Goal: Information Seeking & Learning: Check status

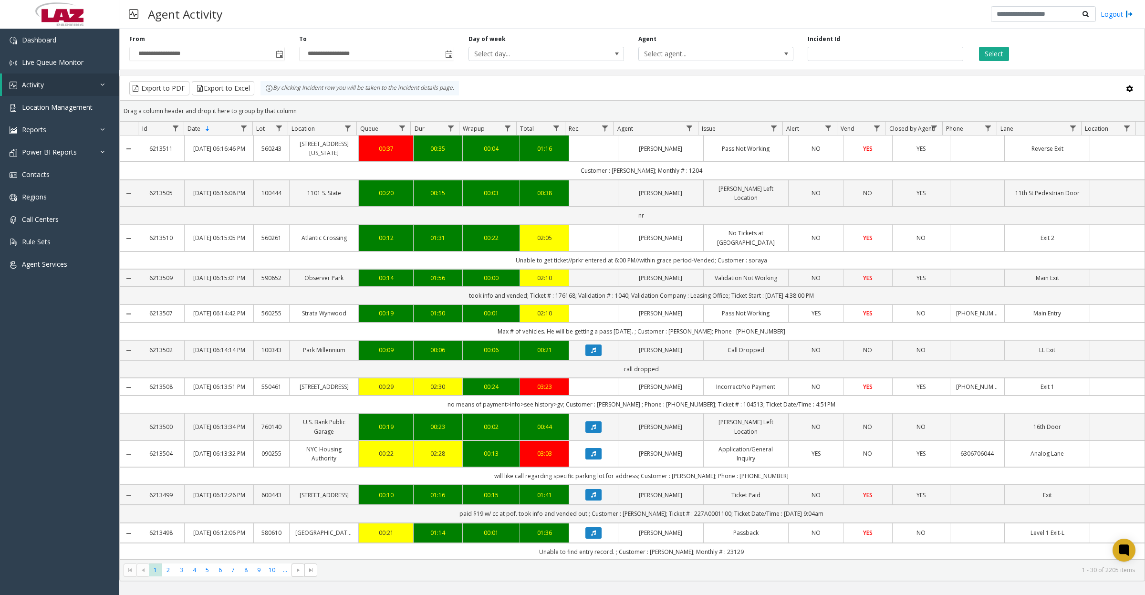
click at [278, 56] on span "Toggle popup" at bounding box center [280, 55] width 8 height 8
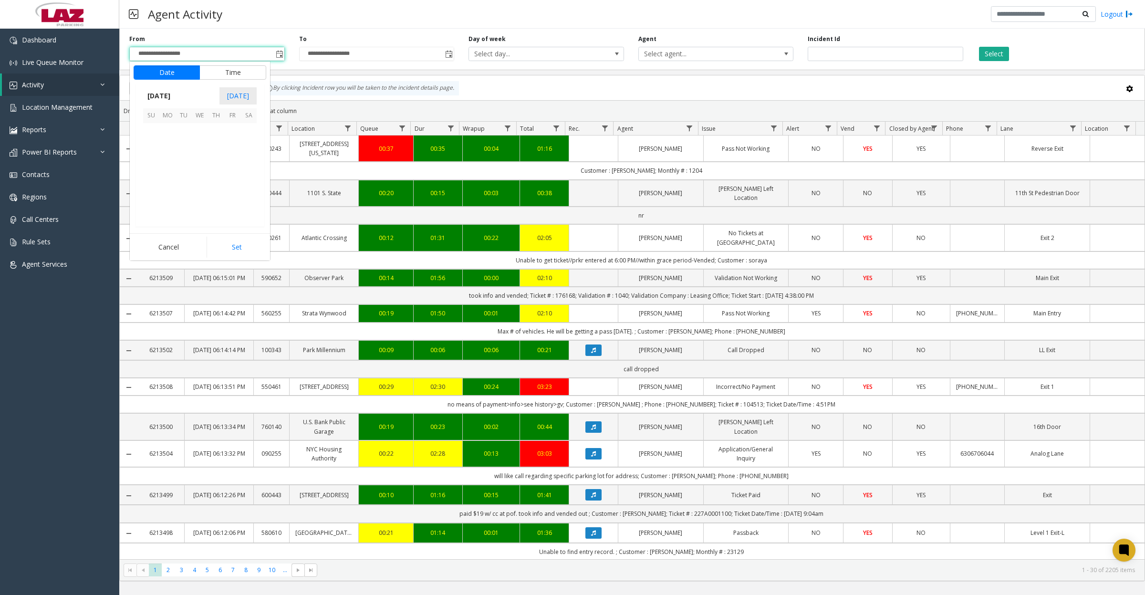
scroll to position [171194, 0]
click at [249, 134] on span "4" at bounding box center [248, 132] width 16 height 16
click at [235, 252] on button "Set" at bounding box center [236, 247] width 60 height 21
type input "**********"
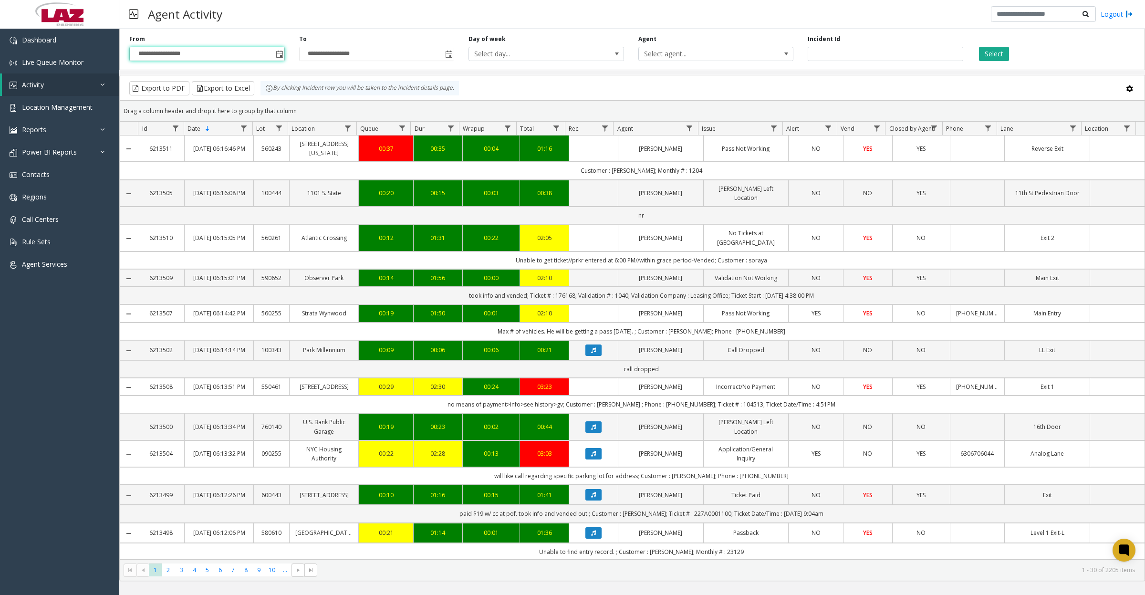
click at [669, 53] on span "Select agent..." at bounding box center [701, 53] width 124 height 13
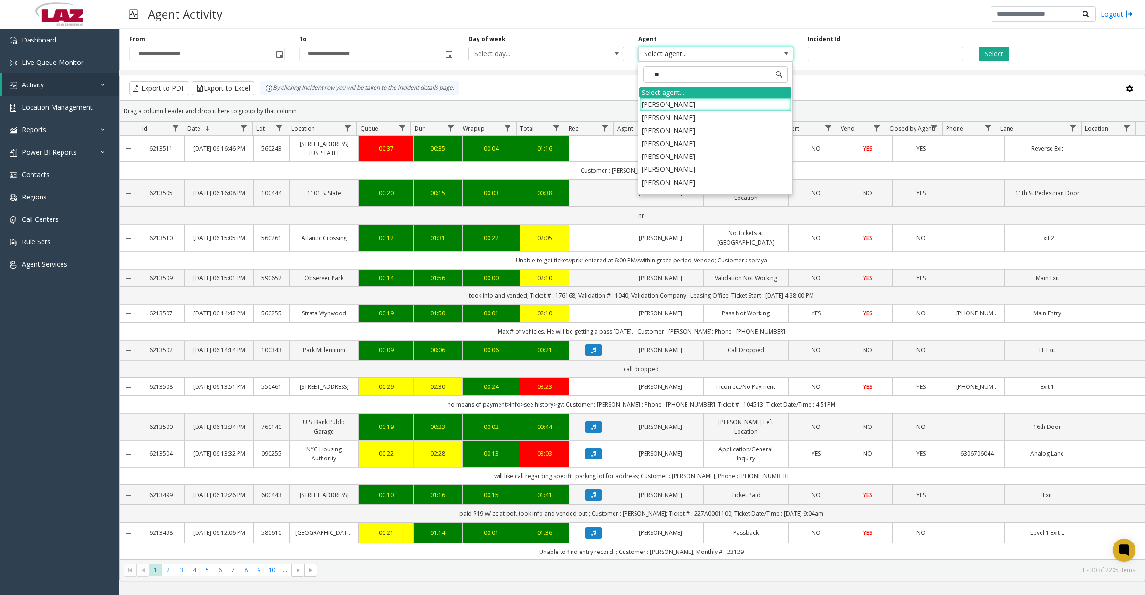
type input "***"
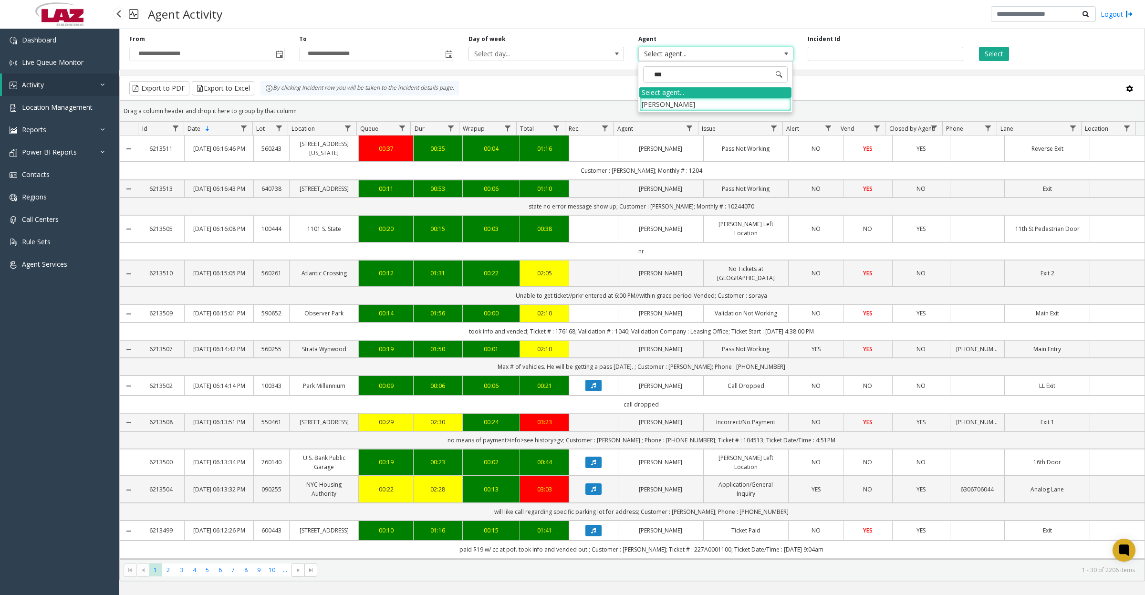
click at [34, 84] on span "Activity" at bounding box center [33, 84] width 22 height 9
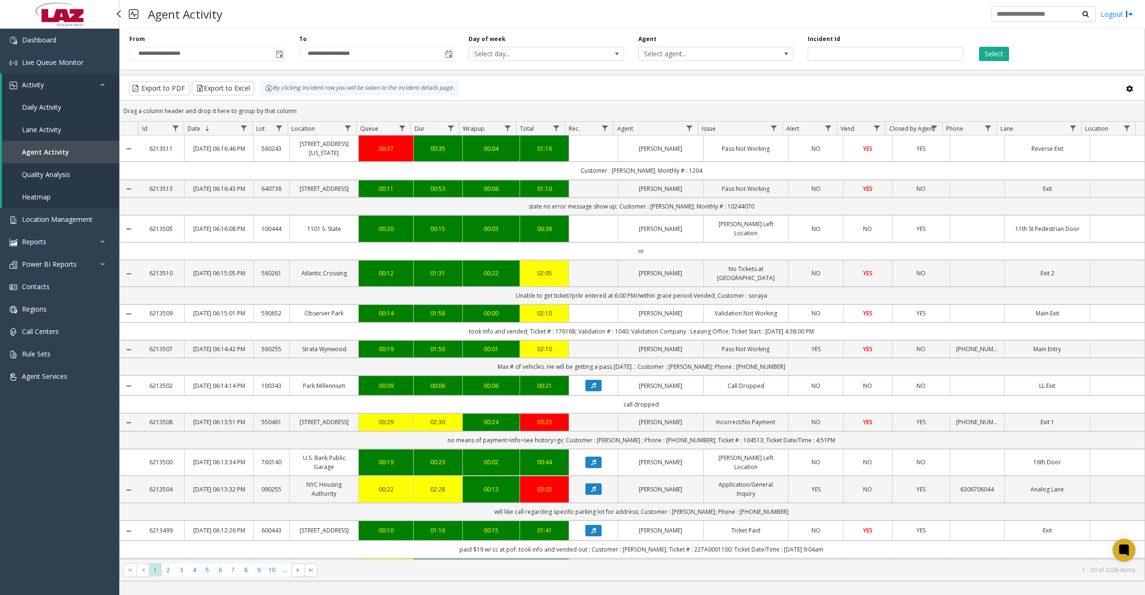
click at [39, 106] on span "Daily Activity" at bounding box center [41, 107] width 39 height 9
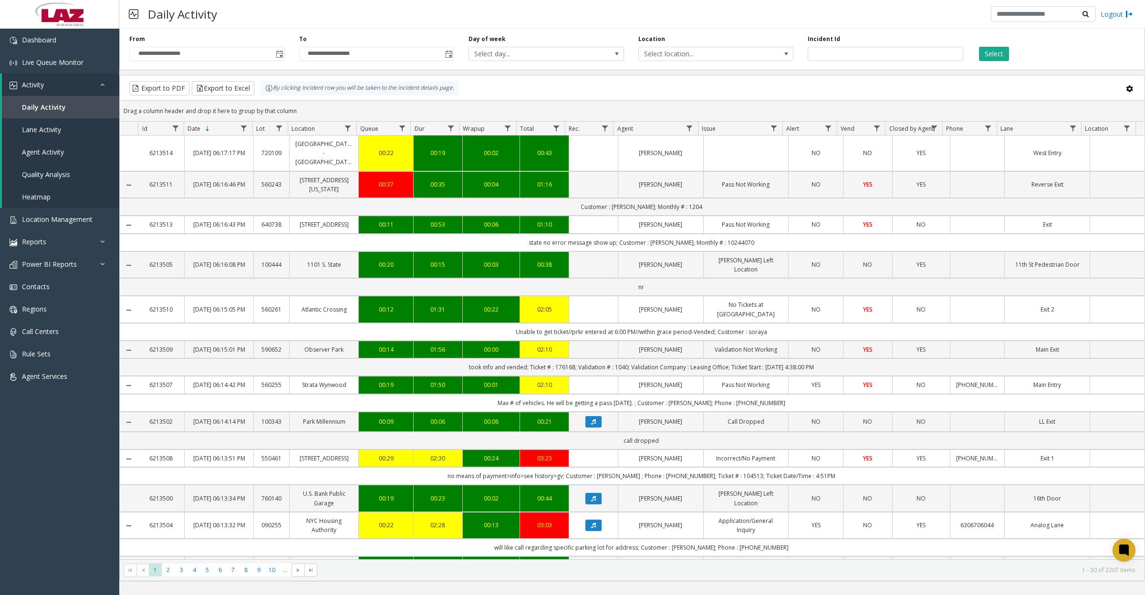
click at [276, 58] on span "Toggle popup" at bounding box center [280, 55] width 8 height 8
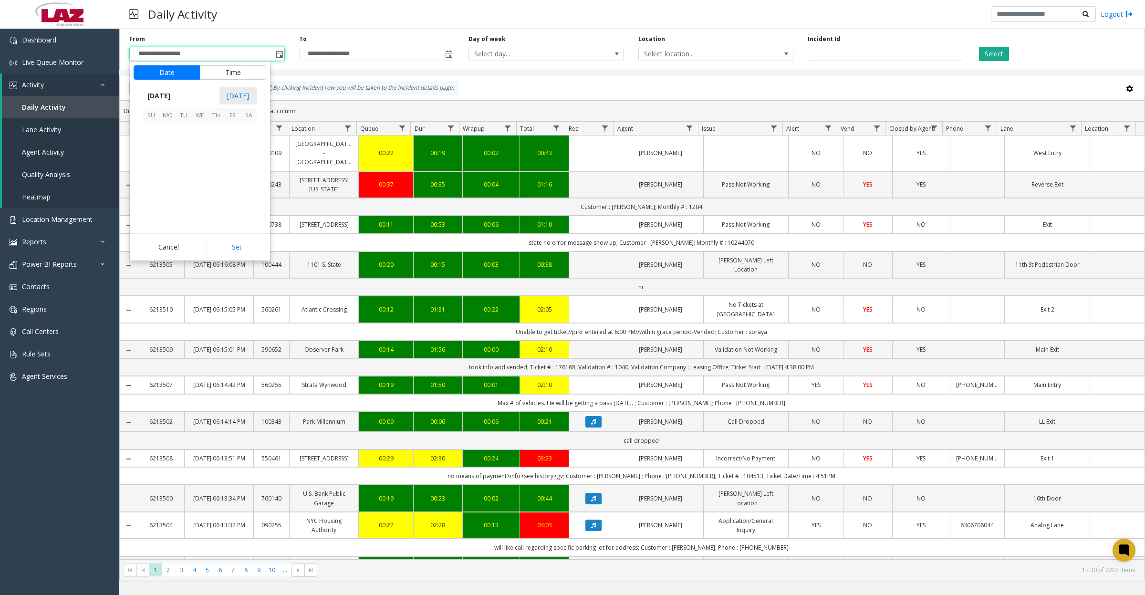
scroll to position [171194, 0]
click at [248, 130] on span "4" at bounding box center [248, 132] width 16 height 16
click at [237, 250] on button "Set" at bounding box center [236, 247] width 60 height 21
type input "**********"
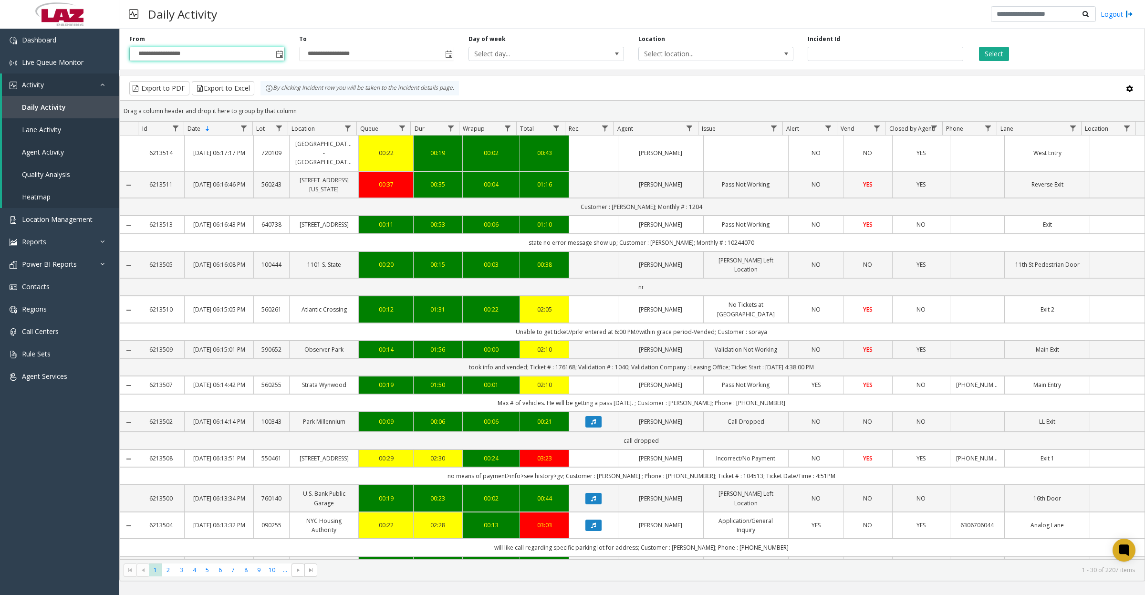
click at [702, 59] on span "Select location..." at bounding box center [701, 53] width 124 height 13
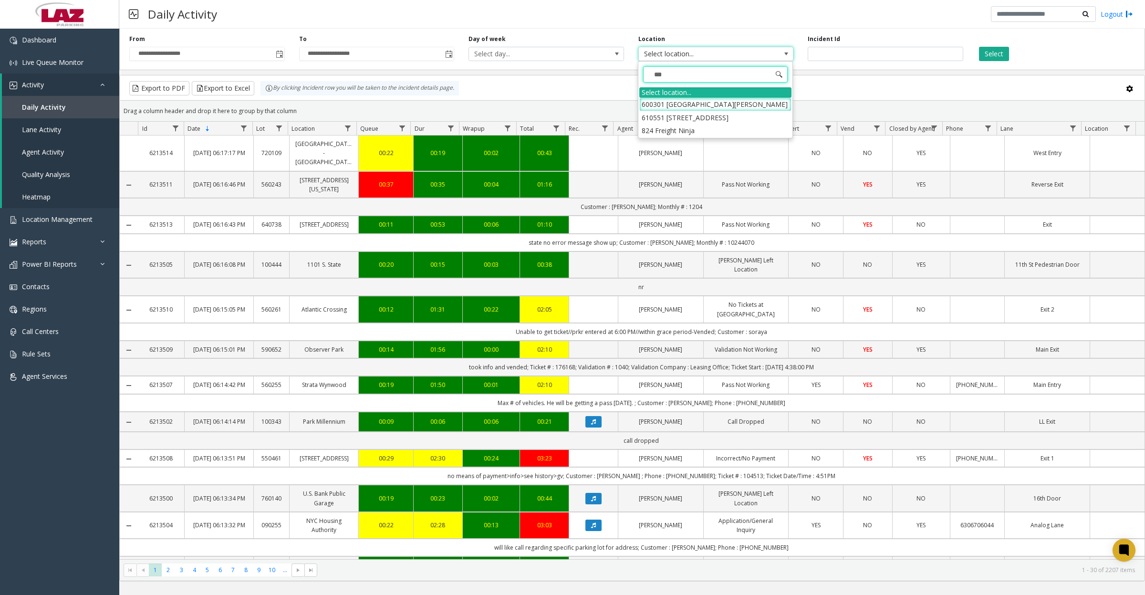
type input "****"
click at [652, 105] on li "824 Freight Ninja" at bounding box center [715, 104] width 152 height 13
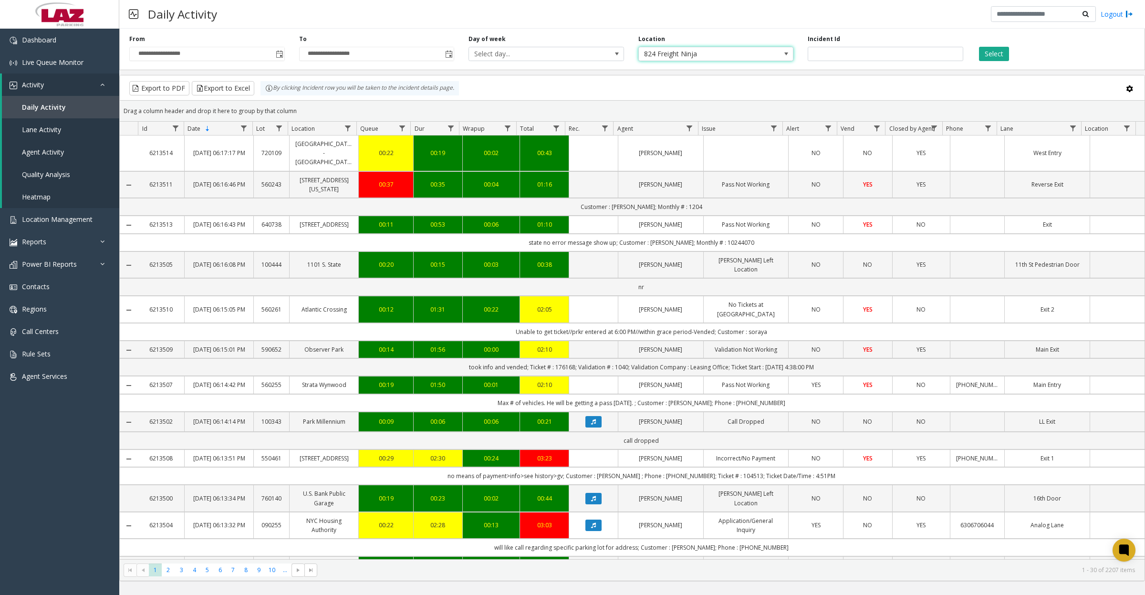
click at [998, 54] on button "Select" at bounding box center [994, 54] width 30 height 14
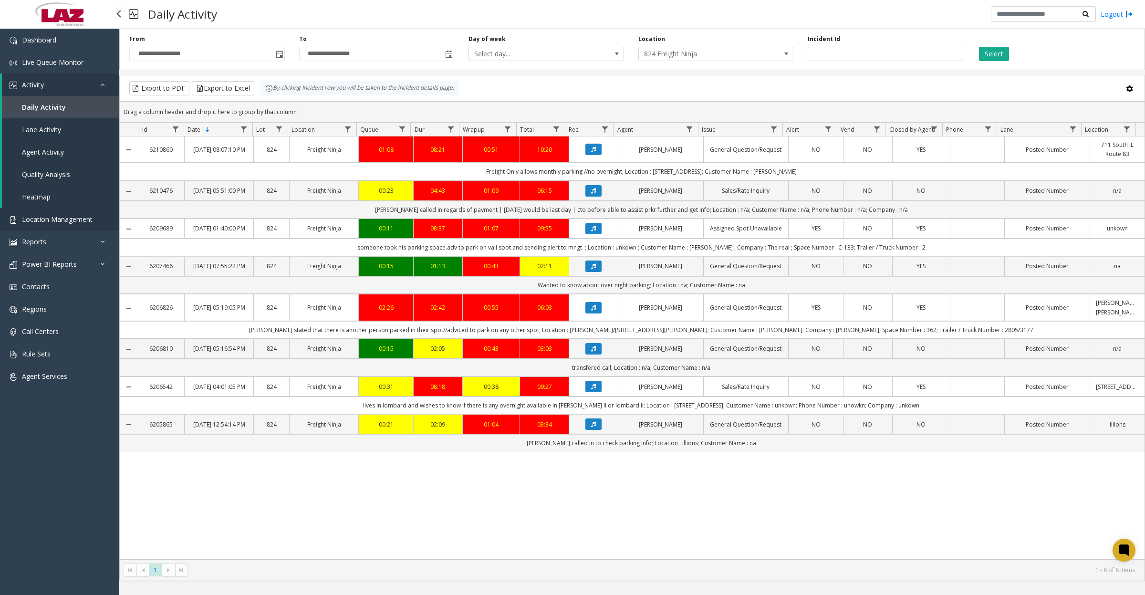
drag, startPoint x: 46, startPoint y: 220, endPoint x: 52, endPoint y: 220, distance: 5.2
click at [46, 220] on span "Location Management" at bounding box center [57, 219] width 71 height 9
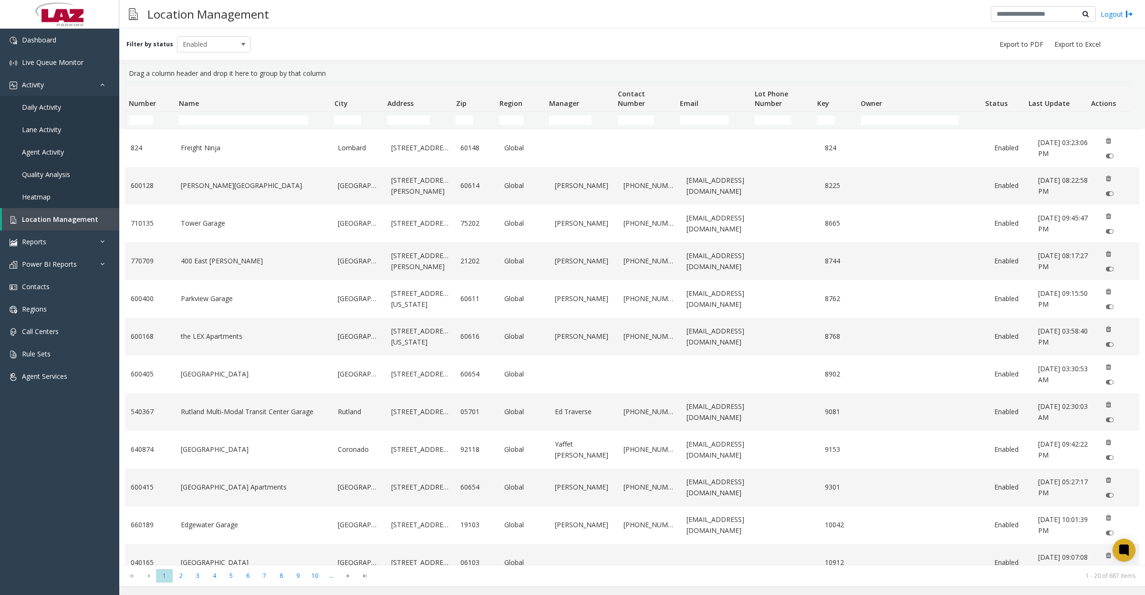
click at [246, 127] on td "Name Filter" at bounding box center [252, 120] width 155 height 17
click at [244, 122] on input "Name Filter" at bounding box center [243, 120] width 130 height 10
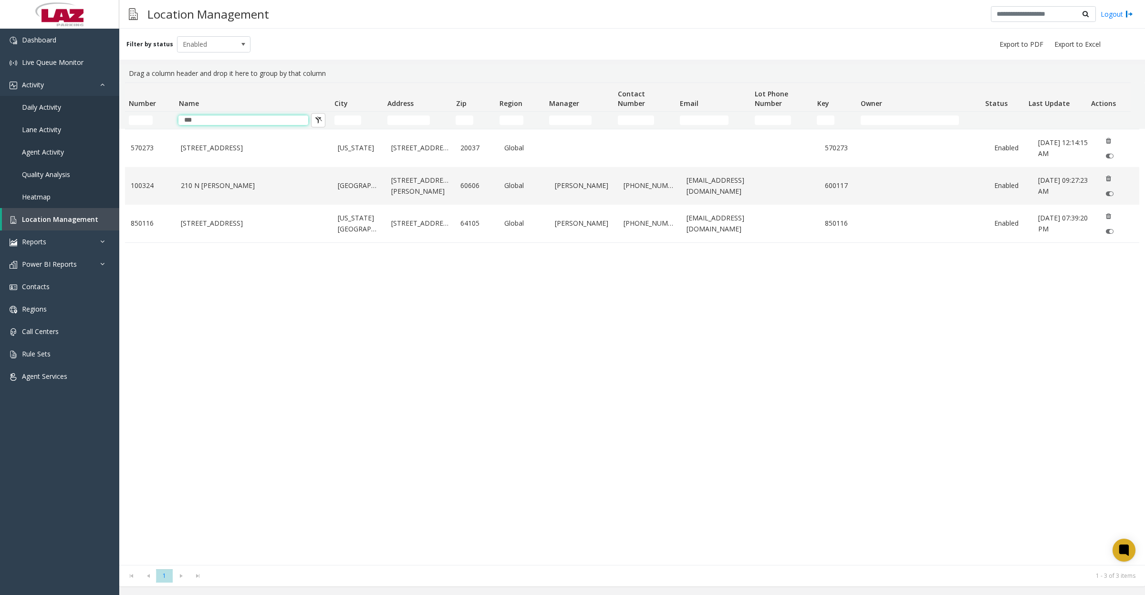
type input "***"
click at [158, 190] on link "100324" at bounding box center [150, 185] width 39 height 10
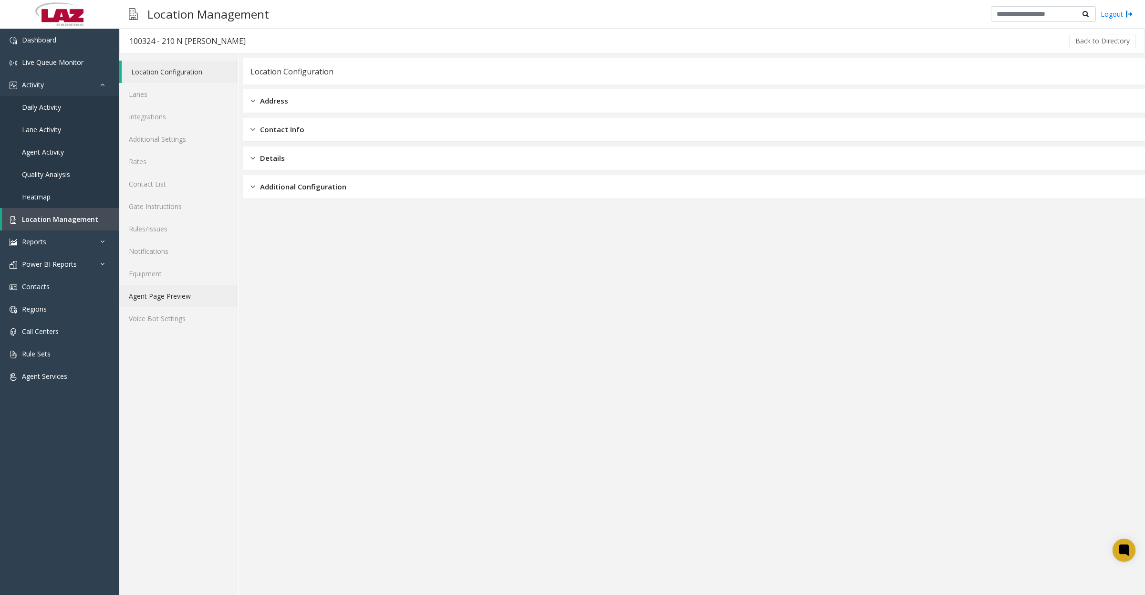
click at [156, 297] on link "Agent Page Preview" at bounding box center [178, 296] width 119 height 22
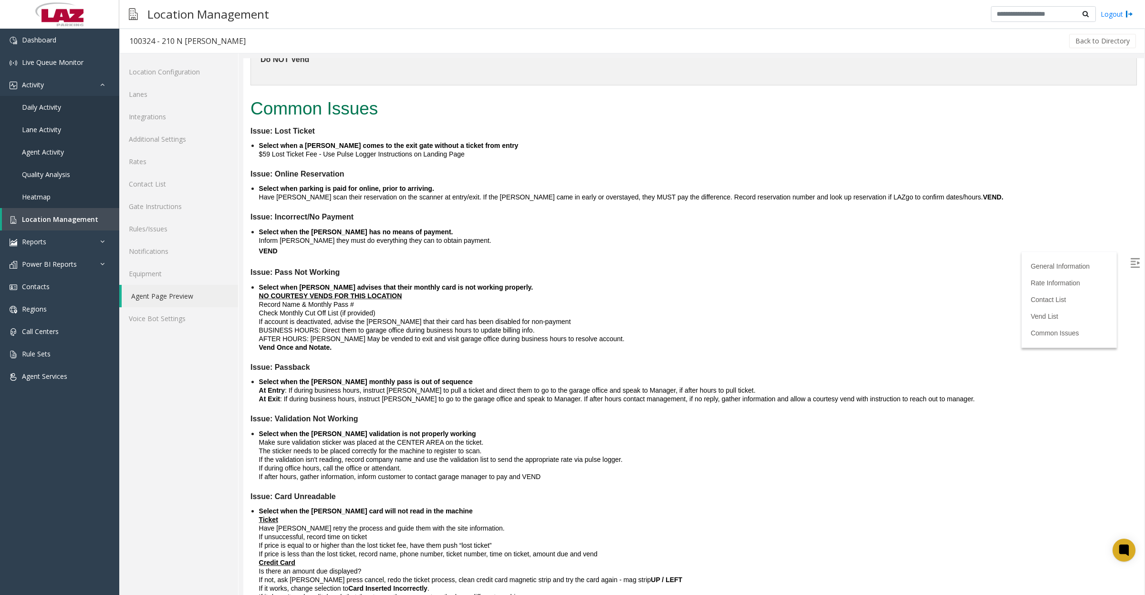
scroll to position [1426, 0]
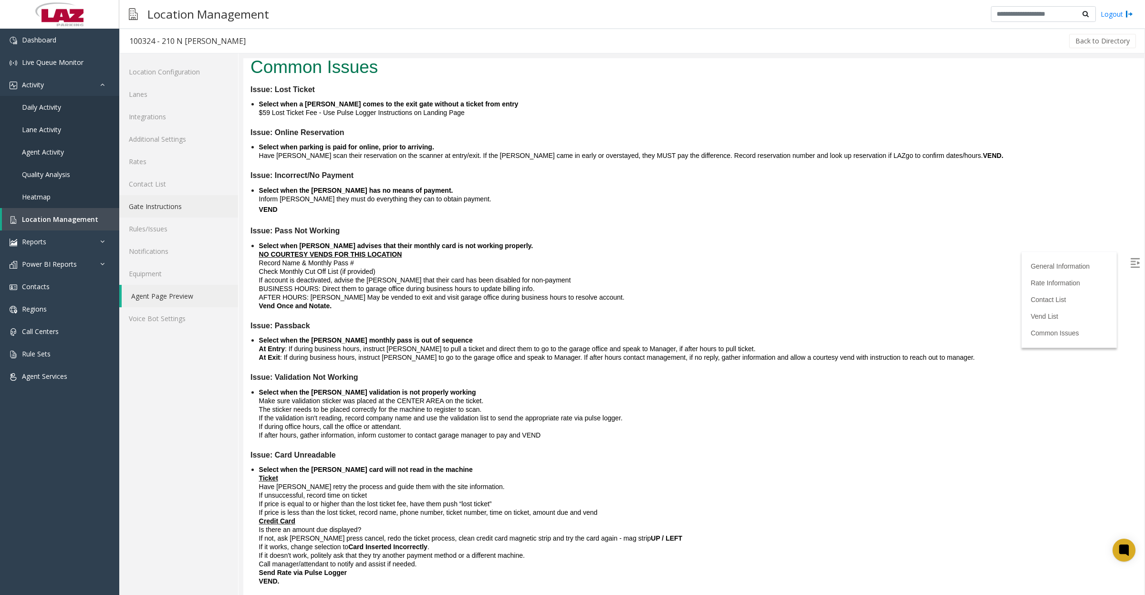
click at [192, 200] on link "Gate Instructions" at bounding box center [178, 206] width 119 height 22
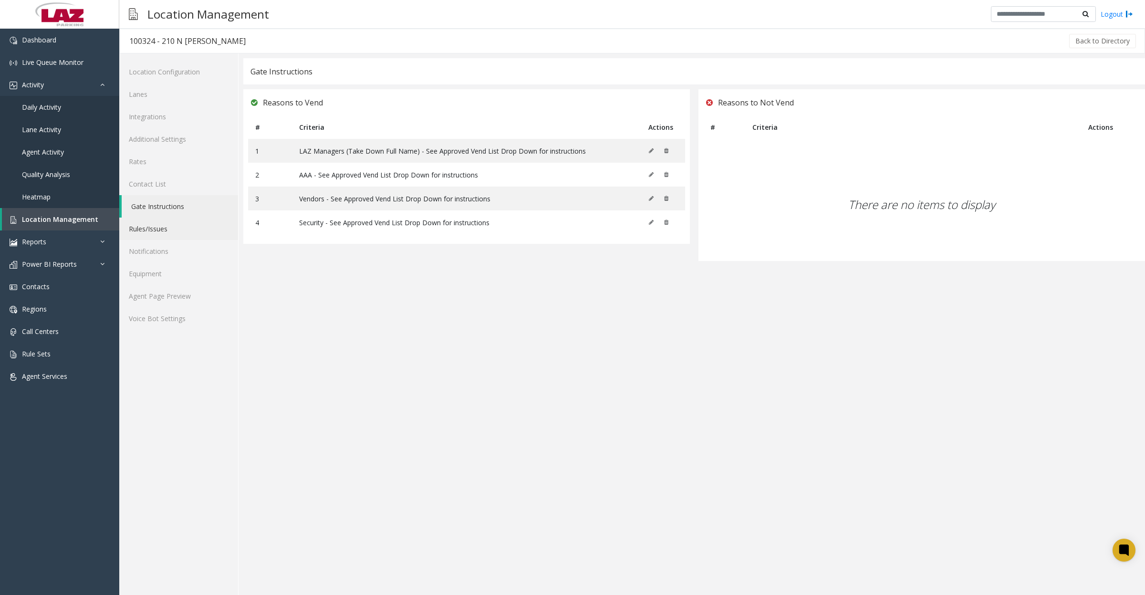
click at [152, 230] on link "Rules/Issues" at bounding box center [178, 228] width 119 height 22
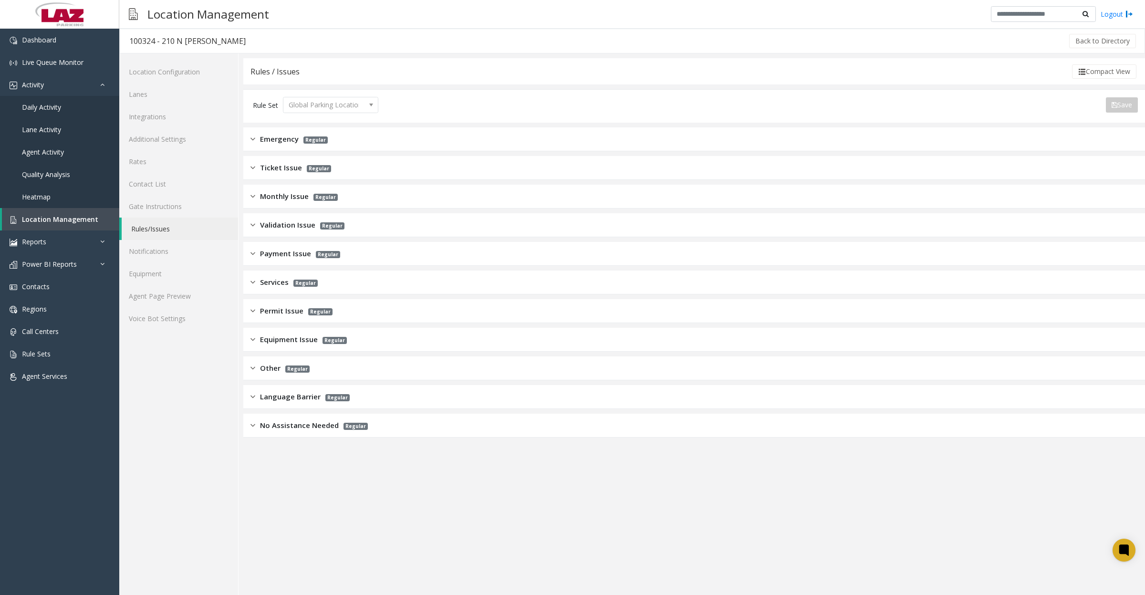
click at [281, 170] on span "Ticket Issue" at bounding box center [281, 167] width 42 height 11
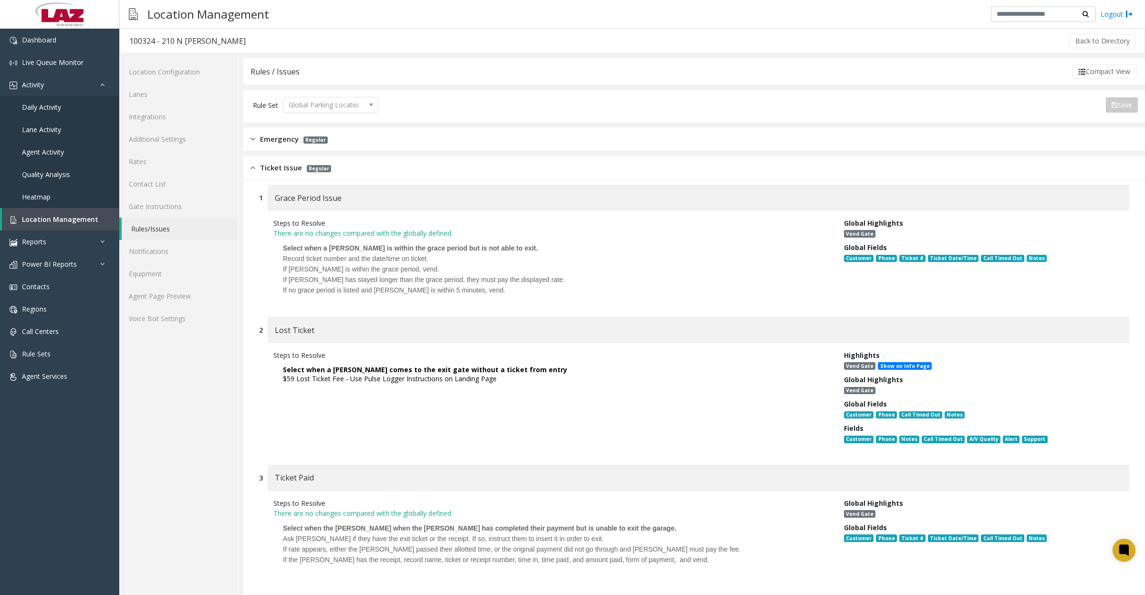
scroll to position [60, 0]
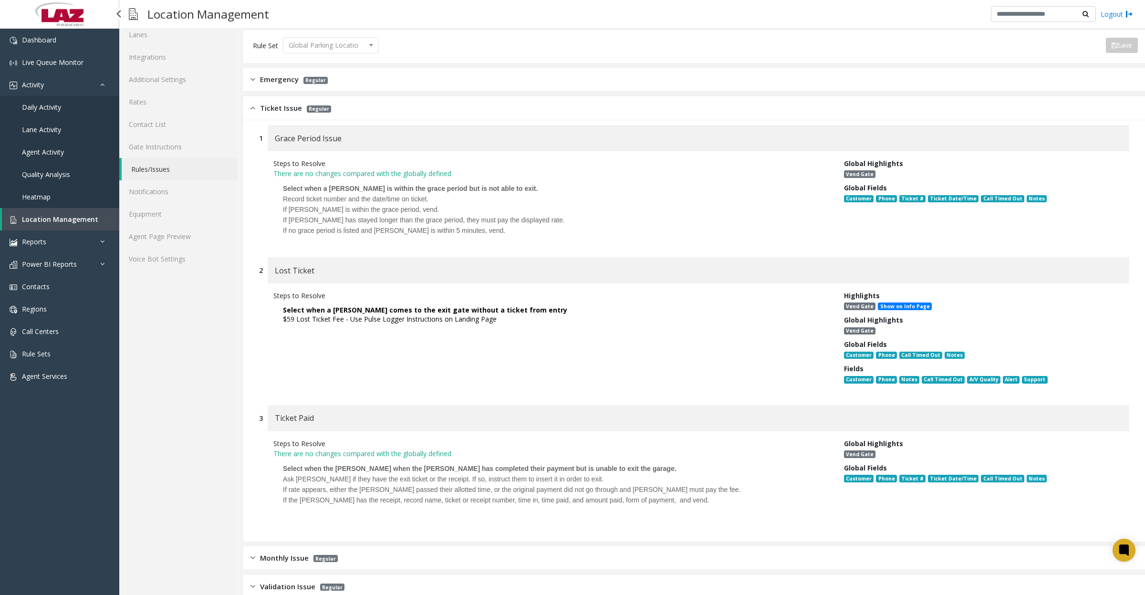
click at [30, 105] on span "Daily Activity" at bounding box center [41, 107] width 39 height 9
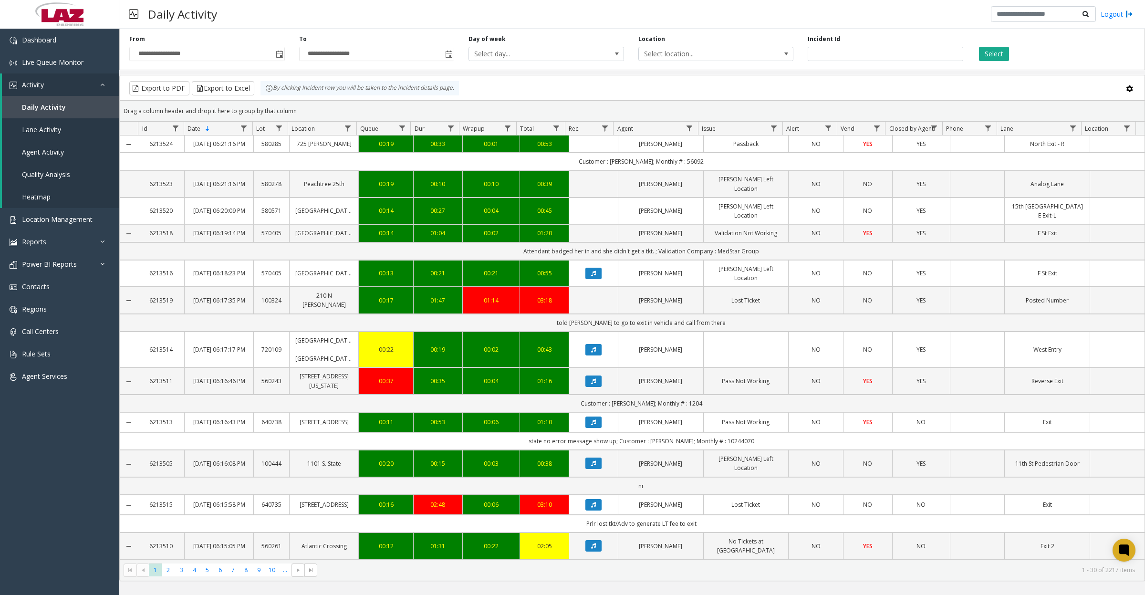
click at [280, 55] on span "Toggle popup" at bounding box center [280, 55] width 8 height 8
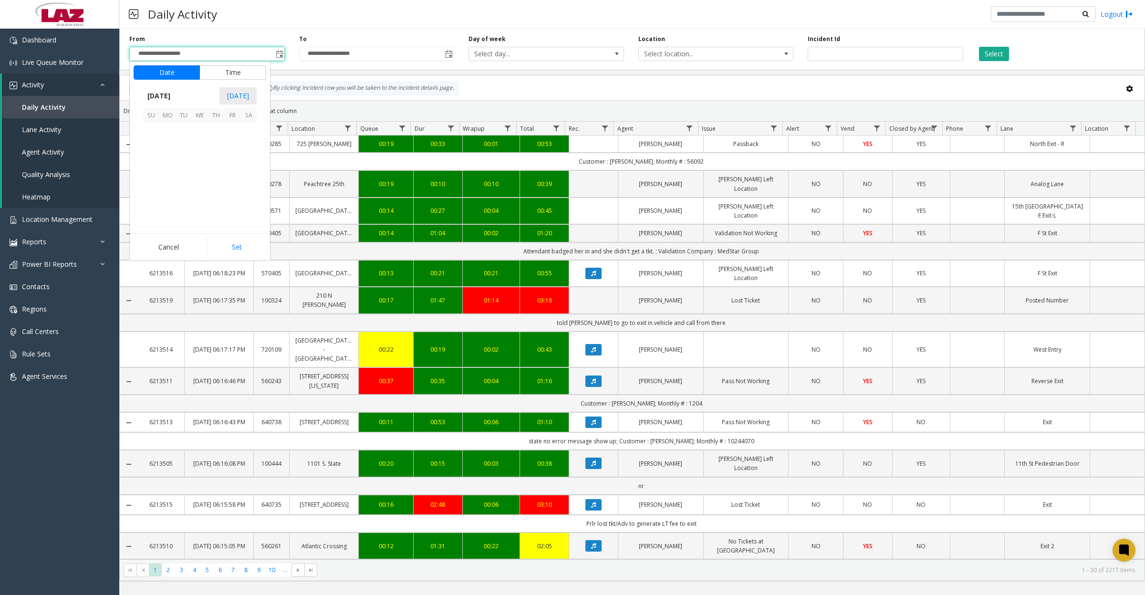
scroll to position [171194, 0]
click at [246, 133] on span "4" at bounding box center [248, 132] width 16 height 16
click at [244, 242] on button "Set" at bounding box center [236, 247] width 60 height 21
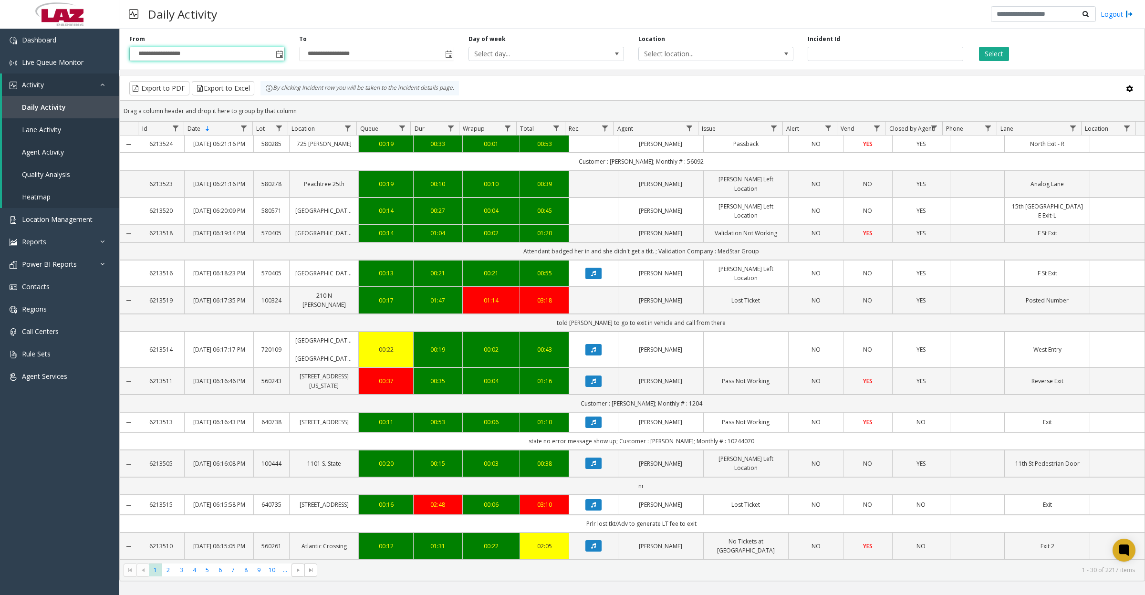
type input "**********"
click at [744, 62] on div "**********" at bounding box center [631, 47] width 1025 height 45
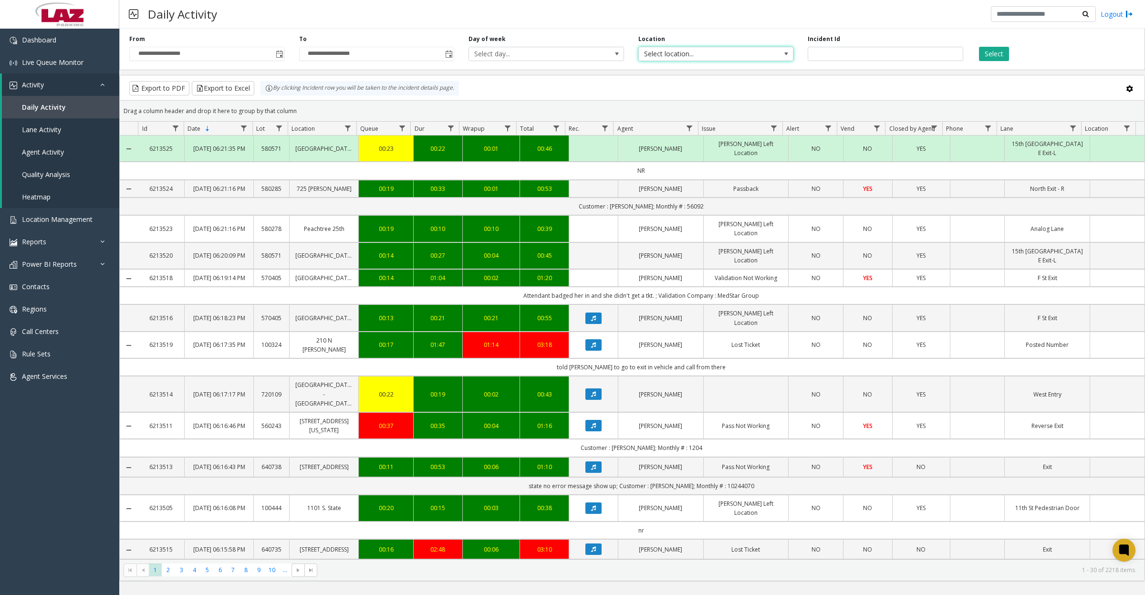
click at [742, 56] on span "Select location..." at bounding box center [701, 53] width 124 height 13
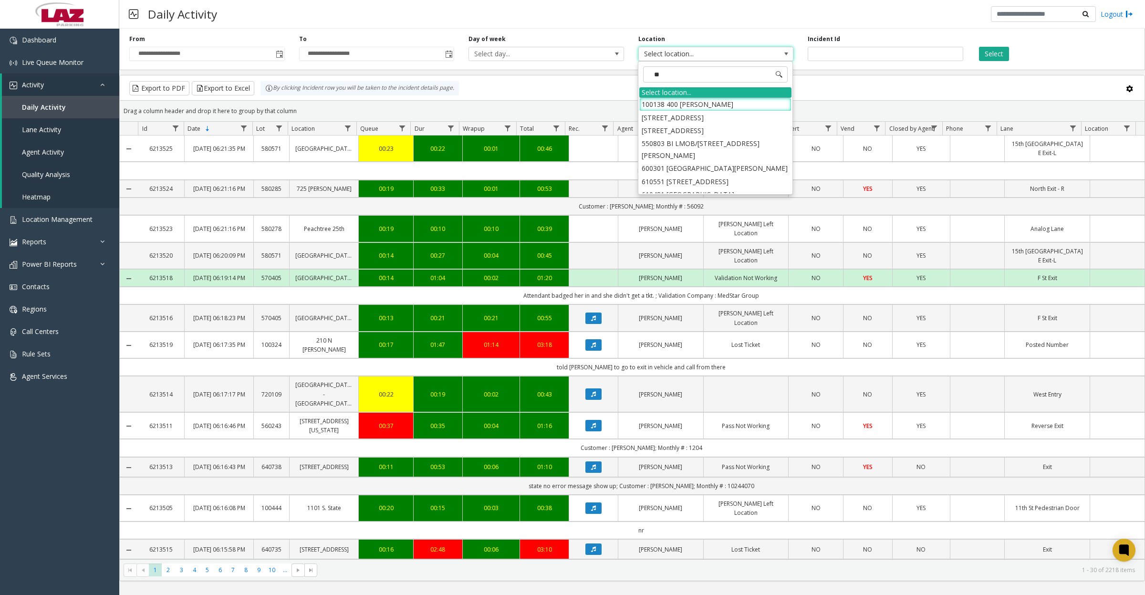
type input "***"
click at [644, 129] on li "824 Freight Ninja" at bounding box center [715, 130] width 152 height 13
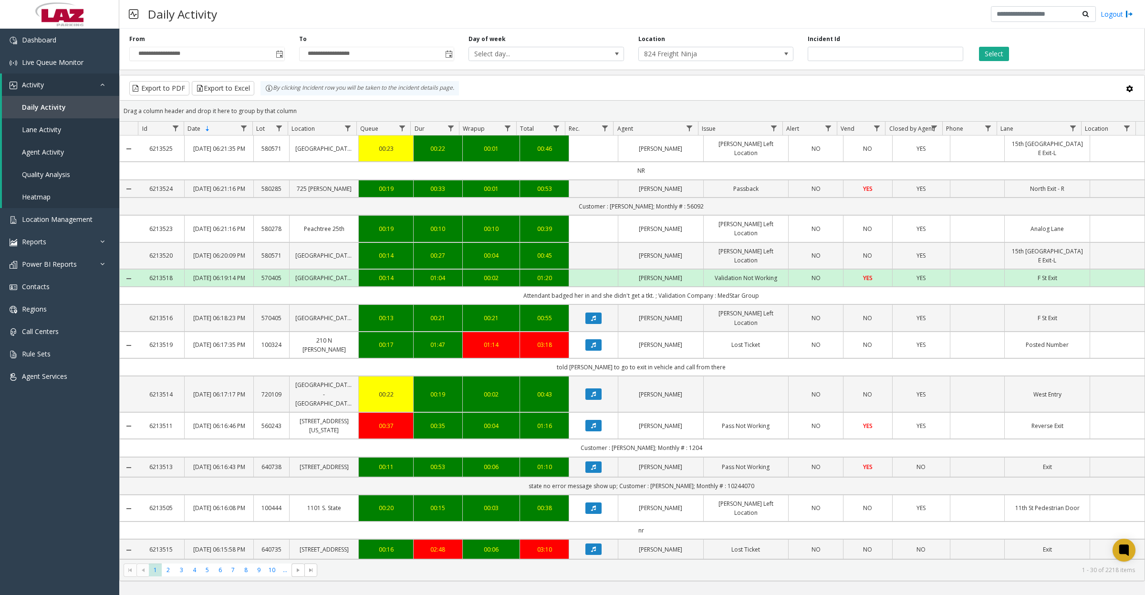
click at [983, 56] on button "Select" at bounding box center [994, 54] width 30 height 14
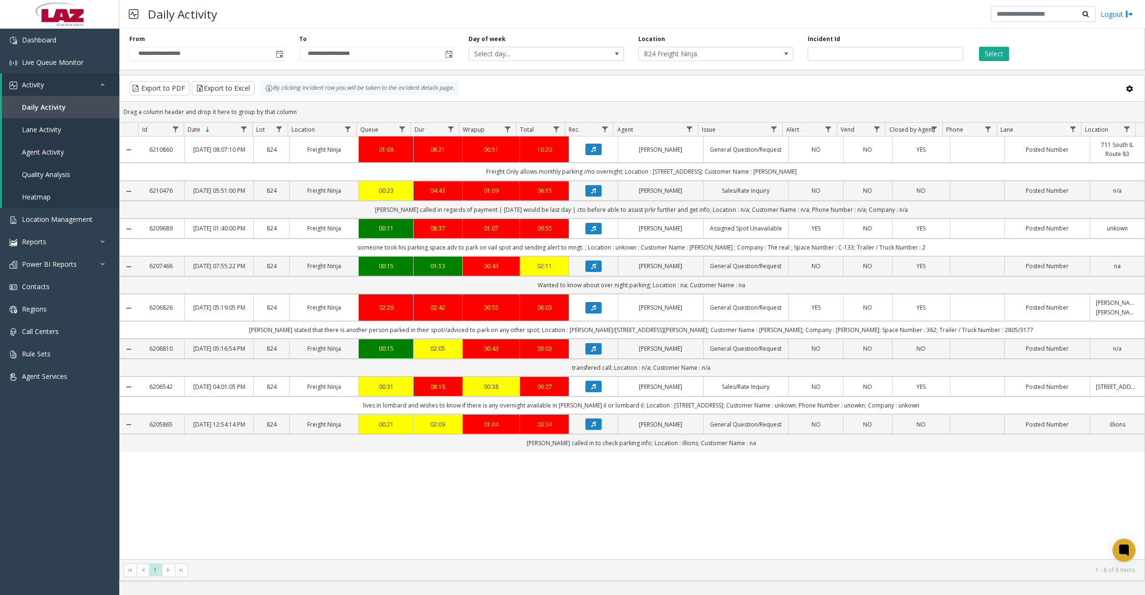
click at [726, 56] on span "824 Freight Ninja" at bounding box center [701, 53] width 124 height 13
click at [678, 93] on div "Select location..." at bounding box center [715, 93] width 152 height 13
click at [278, 54] on span "Toggle popup" at bounding box center [280, 55] width 8 height 8
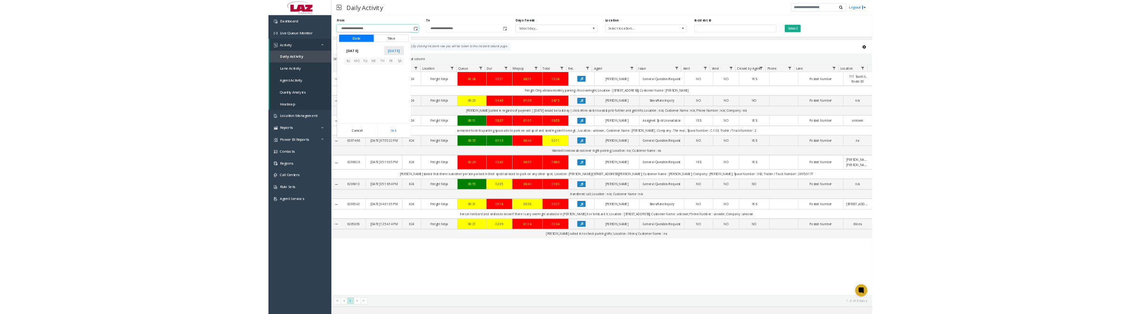
scroll to position [171194, 0]
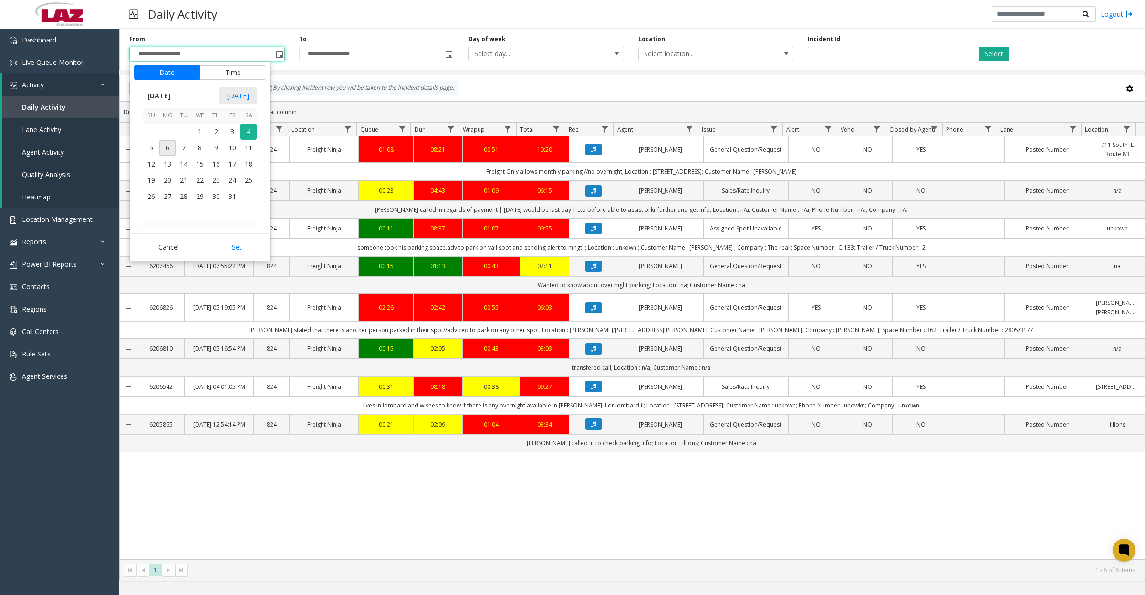
click at [200, 127] on span "1" at bounding box center [200, 132] width 16 height 16
click at [226, 248] on button "Set" at bounding box center [236, 247] width 60 height 21
type input "**********"
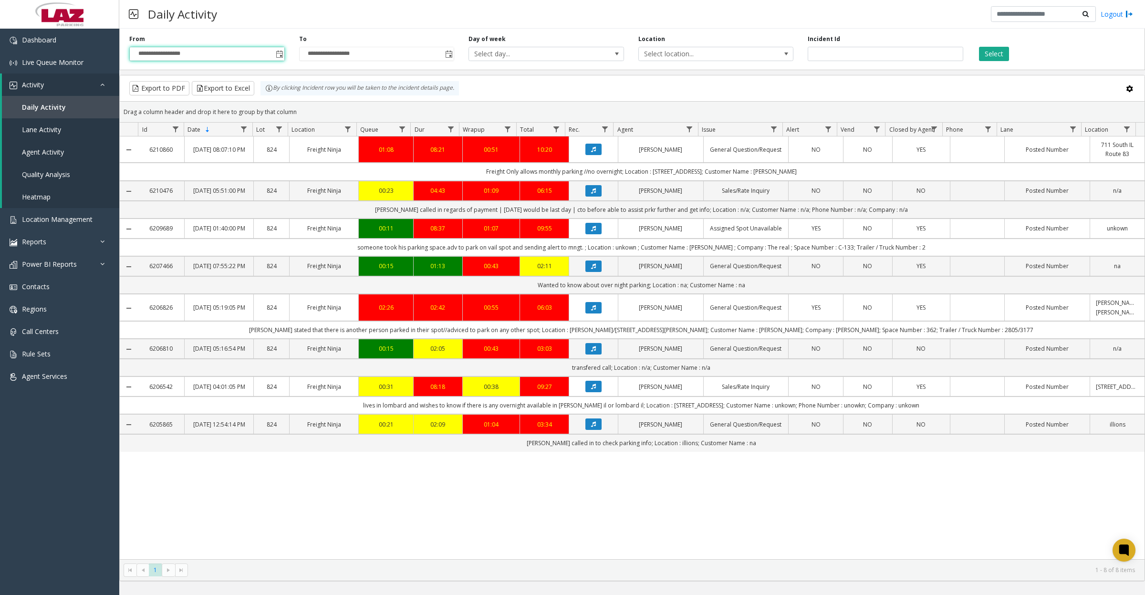
click at [995, 51] on button "Select" at bounding box center [994, 54] width 30 height 14
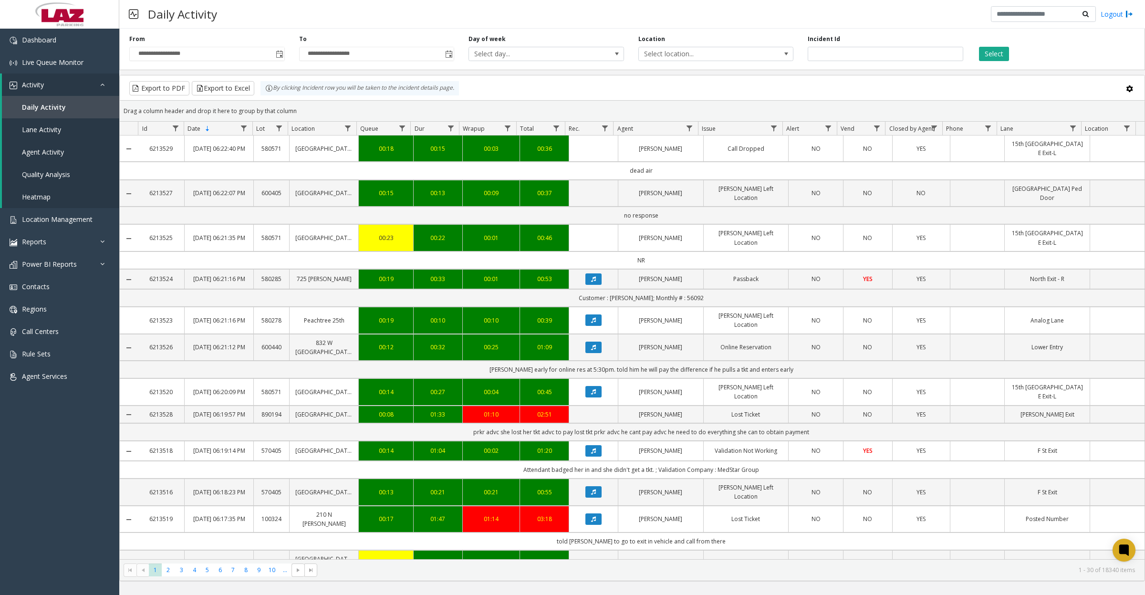
click at [690, 124] on span "Data table" at bounding box center [689, 128] width 8 height 8
click at [716, 165] on input "Agent Filter" at bounding box center [730, 170] width 81 height 16
type input "****"
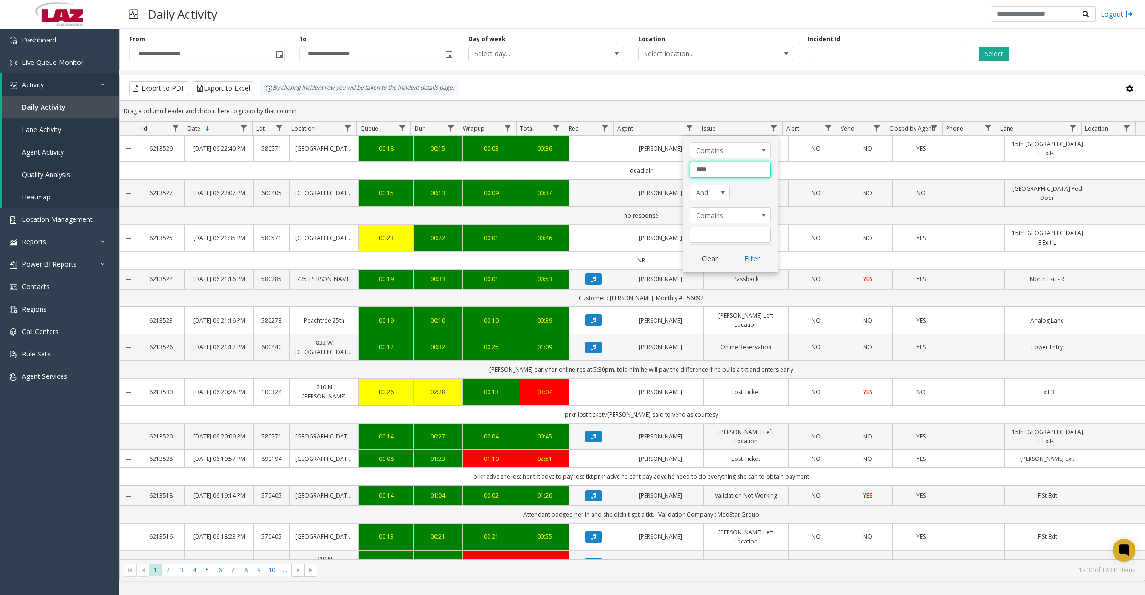
click button "Filter" at bounding box center [751, 258] width 39 height 21
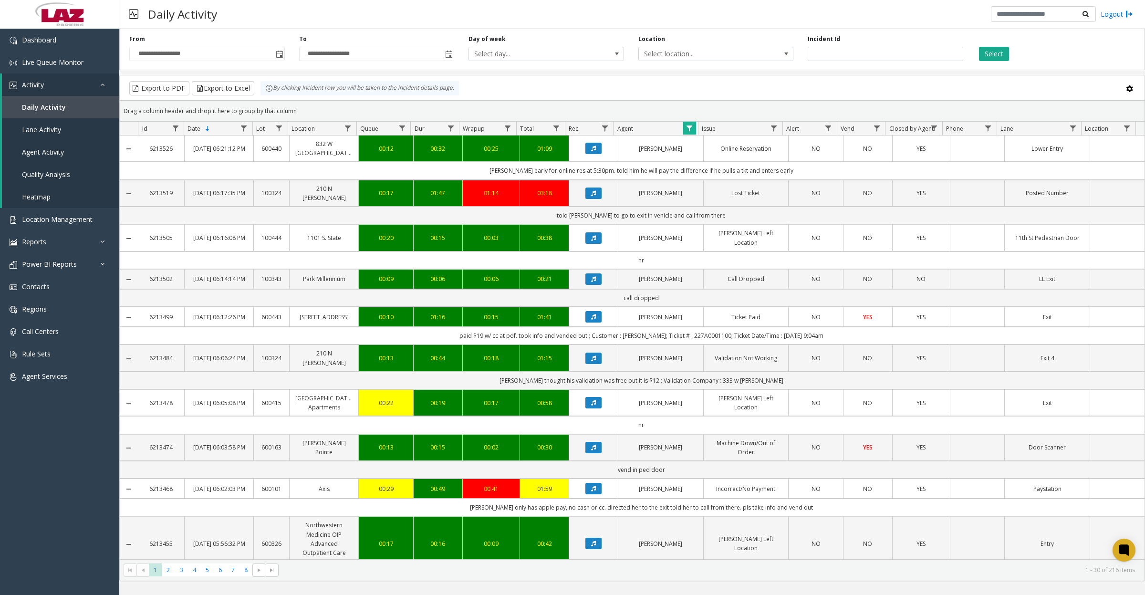
click at [591, 150] on icon "Data table" at bounding box center [593, 148] width 5 height 6
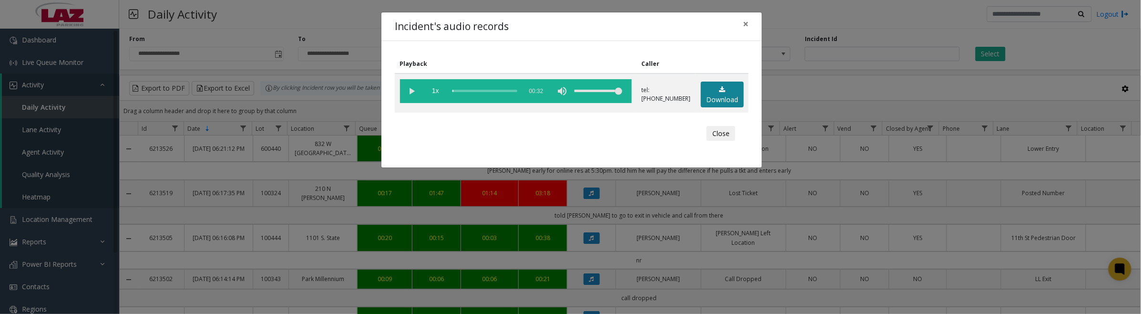
click at [714, 95] on link "Download" at bounding box center [722, 95] width 43 height 26
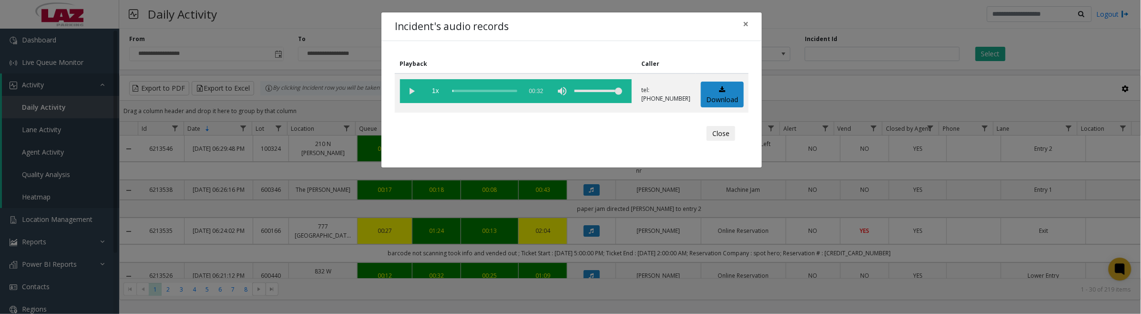
click at [718, 135] on button "Close" at bounding box center [721, 133] width 29 height 15
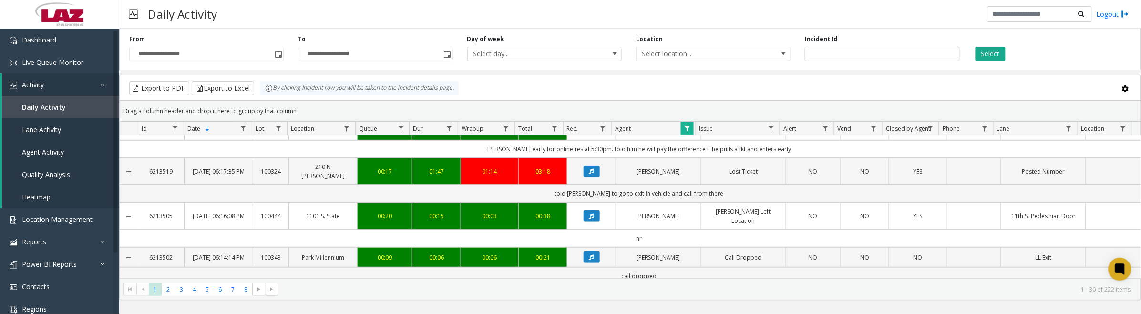
scroll to position [238, 0]
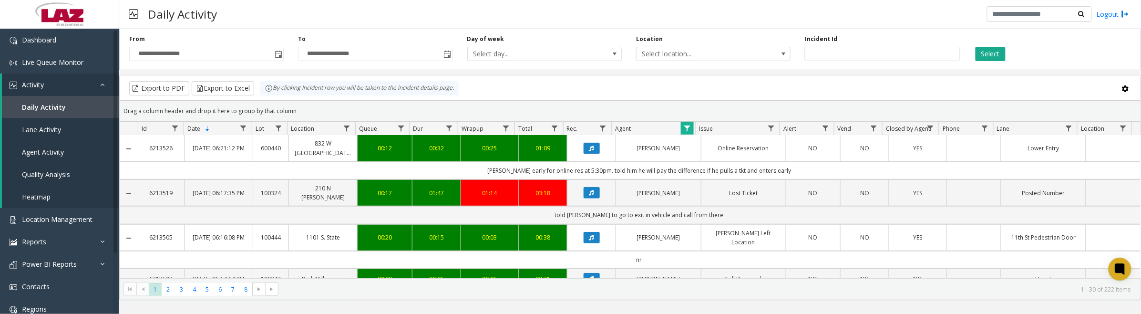
click at [589, 151] on icon "Data table" at bounding box center [591, 148] width 5 height 6
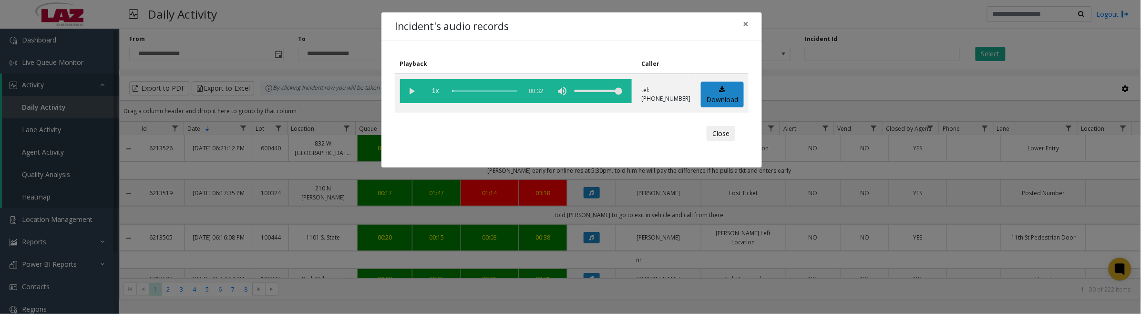
click at [411, 92] on vg-play-pause at bounding box center [412, 91] width 24 height 24
click at [409, 92] on vg-play-pause at bounding box center [412, 91] width 24 height 24
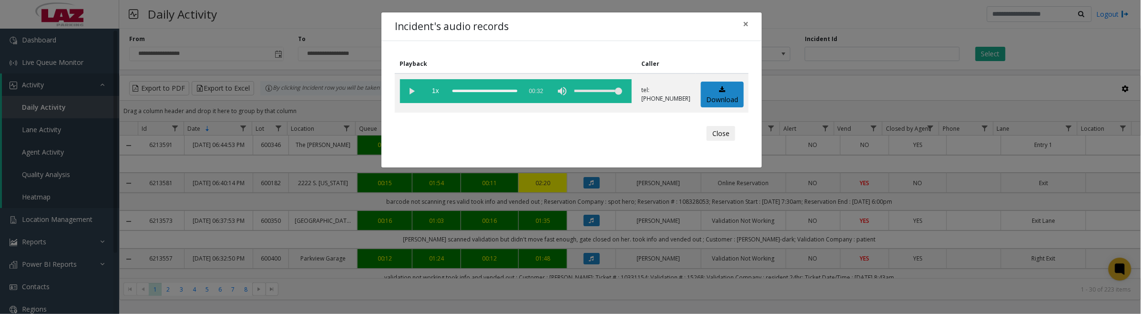
scroll to position [238, 0]
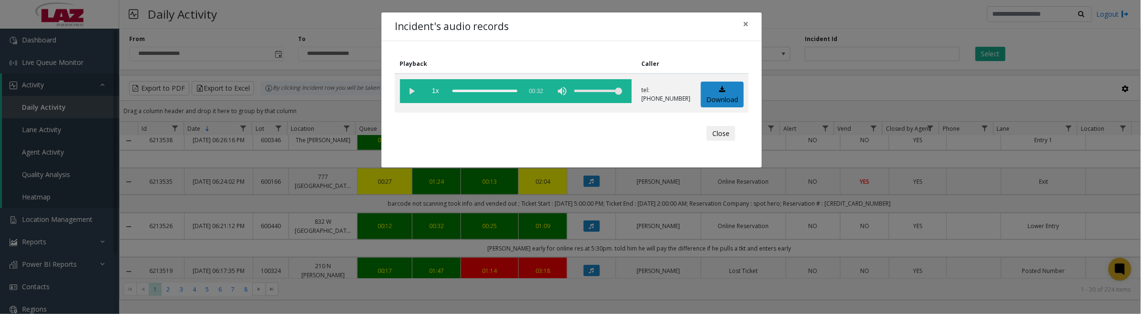
click at [721, 135] on button "Close" at bounding box center [721, 133] width 29 height 15
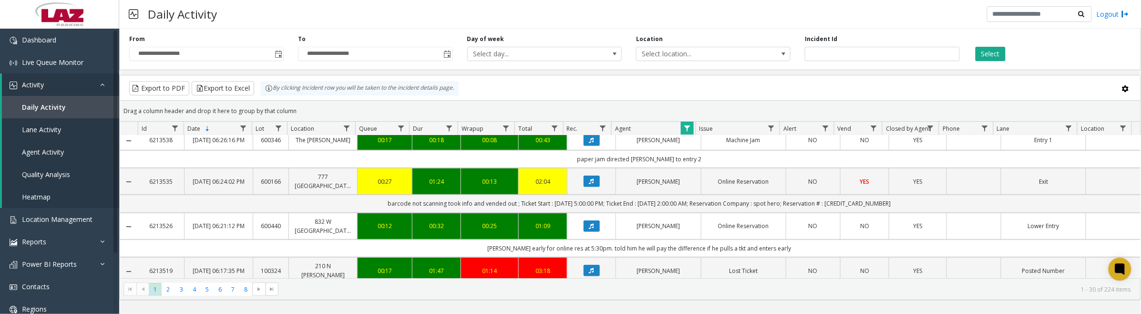
click at [686, 125] on span "Data table" at bounding box center [687, 128] width 8 height 8
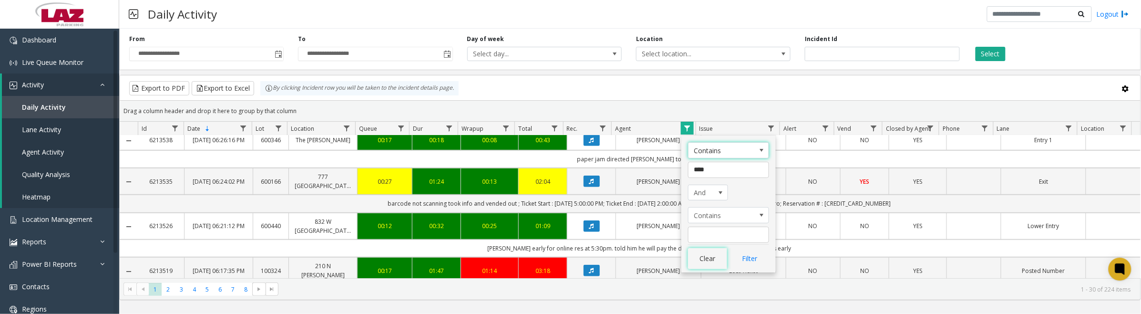
click at [702, 259] on button "Clear" at bounding box center [707, 258] width 39 height 21
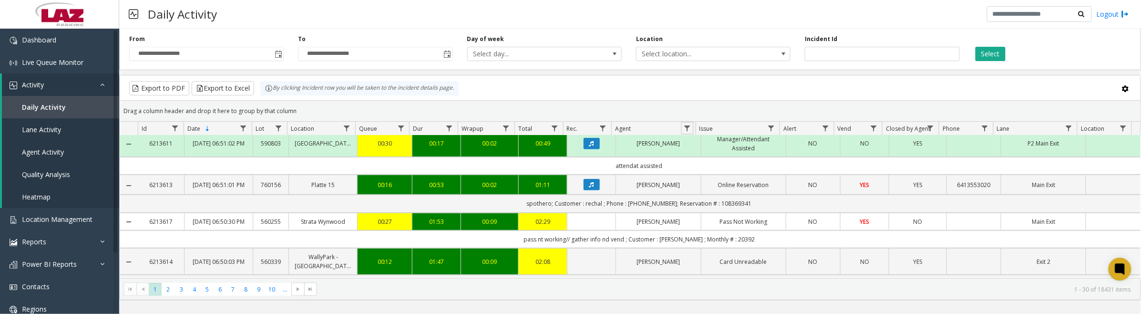
click at [685, 127] on span "Data table" at bounding box center [687, 128] width 8 height 8
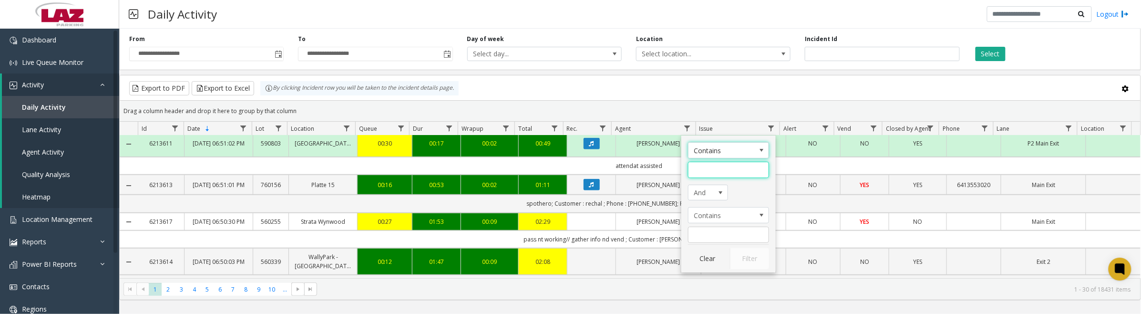
click at [708, 171] on input "Agent Filter" at bounding box center [728, 170] width 81 height 16
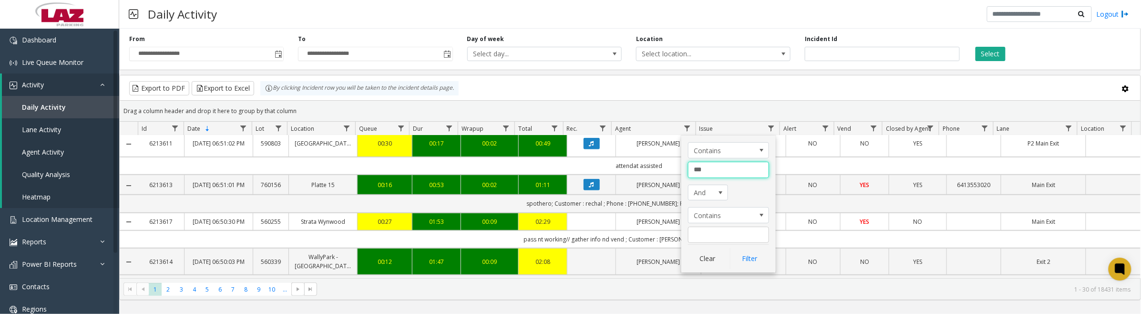
type input "****"
click button "Filter" at bounding box center [749, 258] width 39 height 21
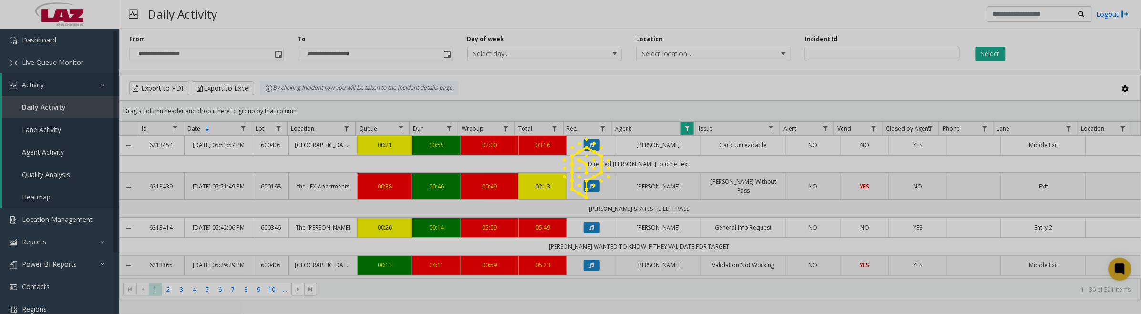
click at [585, 149] on img at bounding box center [587, 164] width 78 height 78
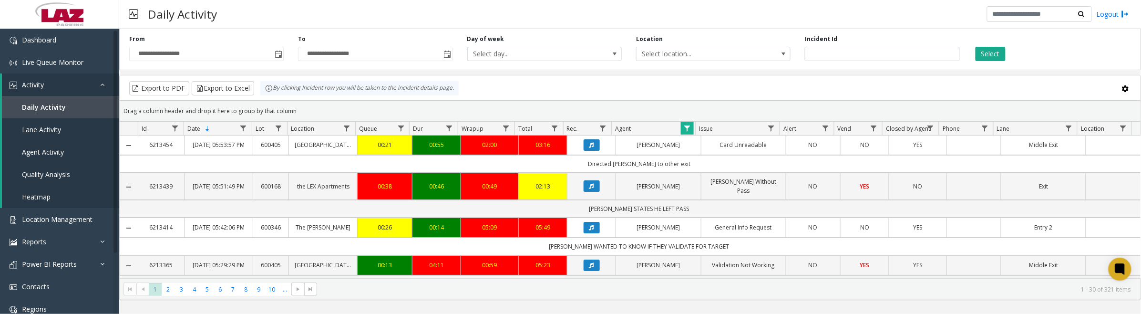
click at [584, 148] on button "Data table" at bounding box center [592, 144] width 16 height 11
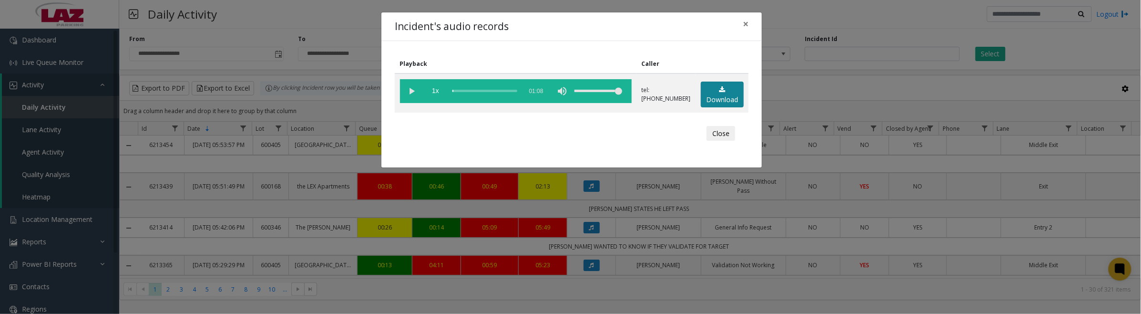
click at [702, 95] on link "Download" at bounding box center [722, 95] width 43 height 26
click at [413, 89] on vg-play-pause at bounding box center [412, 91] width 24 height 24
click at [408, 92] on vg-play-pause at bounding box center [412, 91] width 24 height 24
click at [725, 134] on button "Close" at bounding box center [721, 133] width 29 height 15
